Goal: Book appointment/travel/reservation

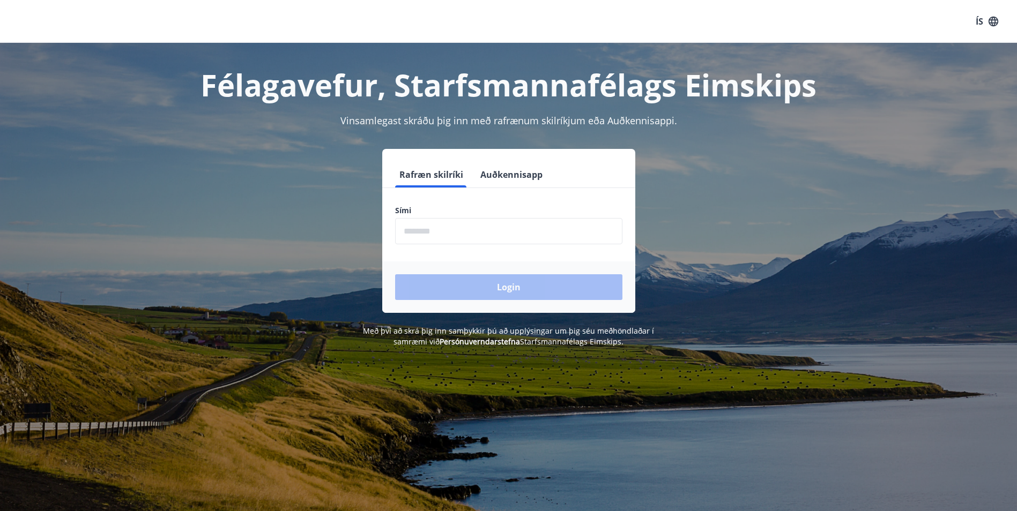
click at [419, 234] on input "phone" at bounding box center [508, 231] width 227 height 26
type input "********"
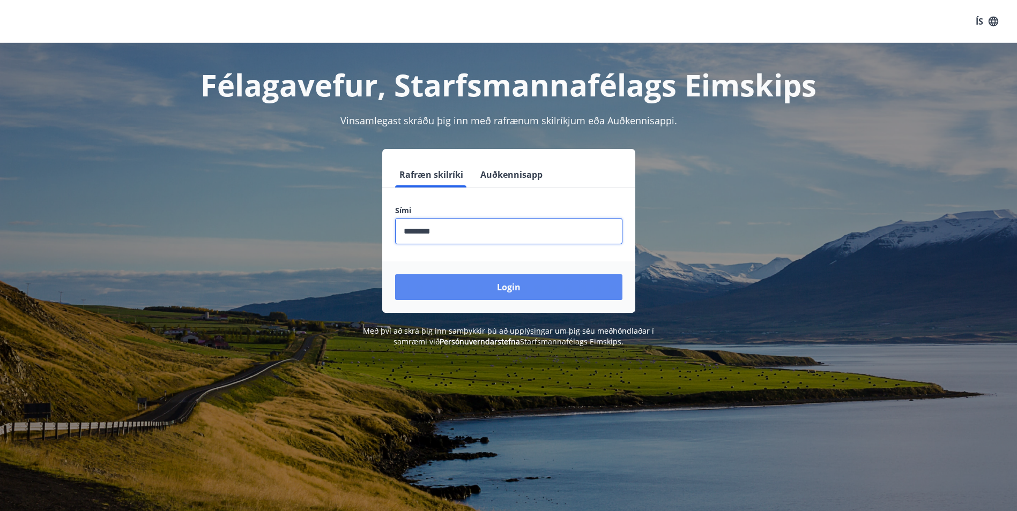
drag, startPoint x: 465, startPoint y: 283, endPoint x: 472, endPoint y: 282, distance: 6.5
click at [472, 282] on button "Login" at bounding box center [508, 288] width 227 height 26
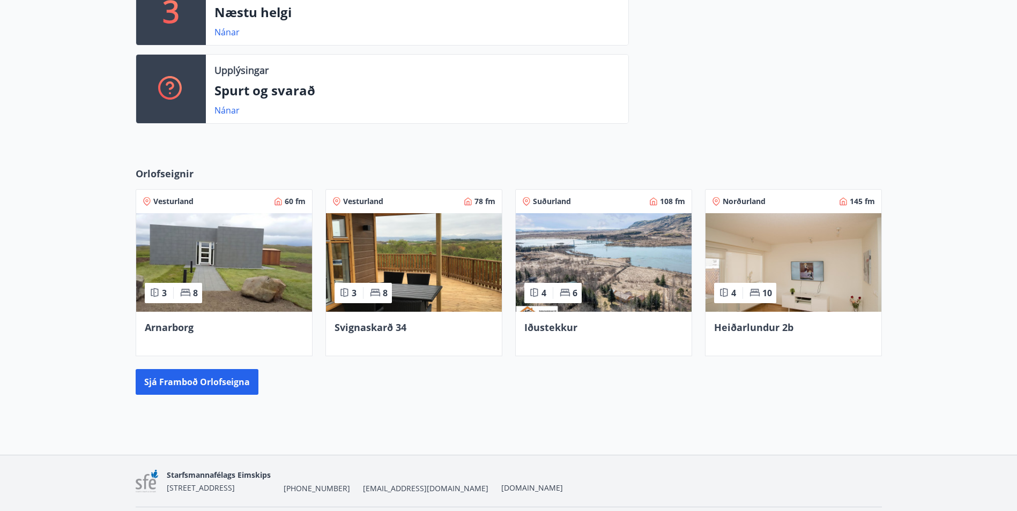
scroll to position [429, 0]
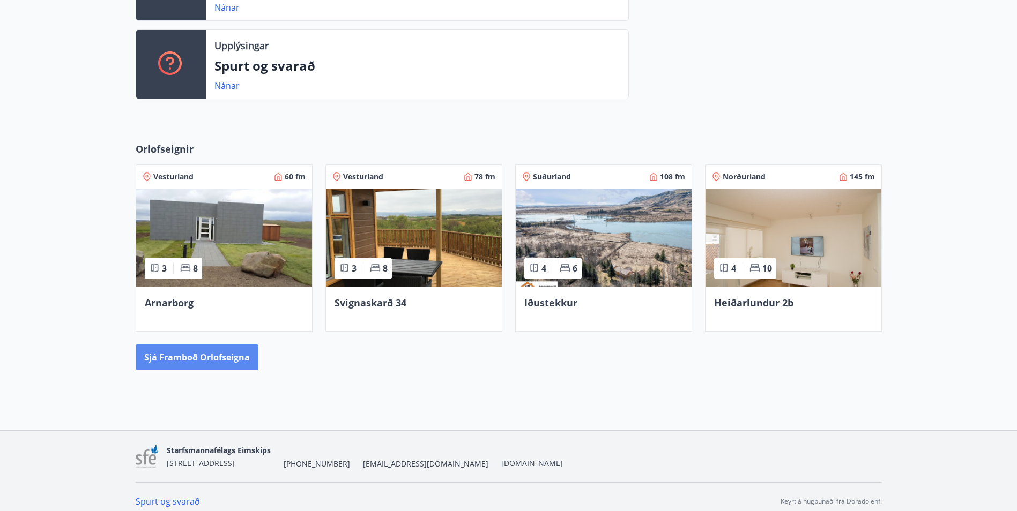
click at [188, 353] on button "Sjá framboð orlofseigna" at bounding box center [197, 358] width 123 height 26
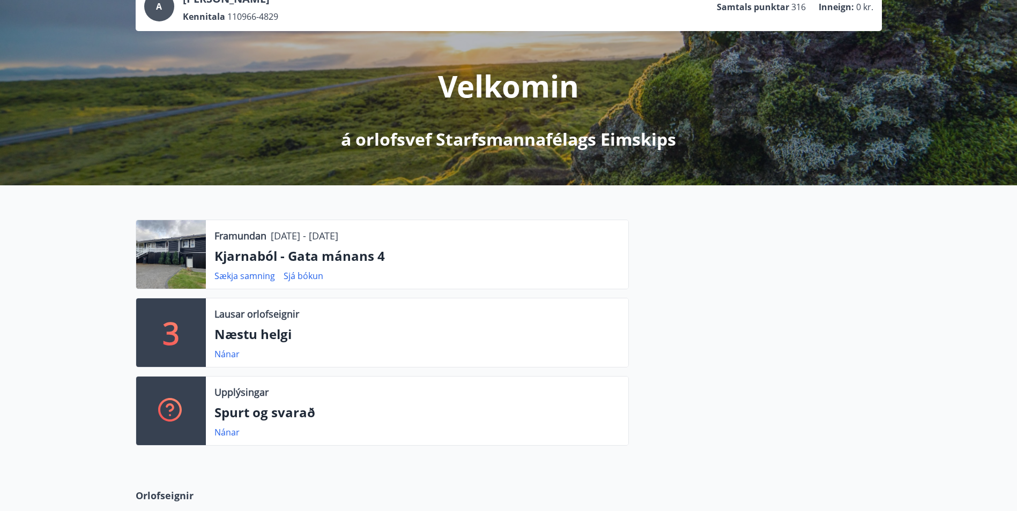
scroll to position [116, 0]
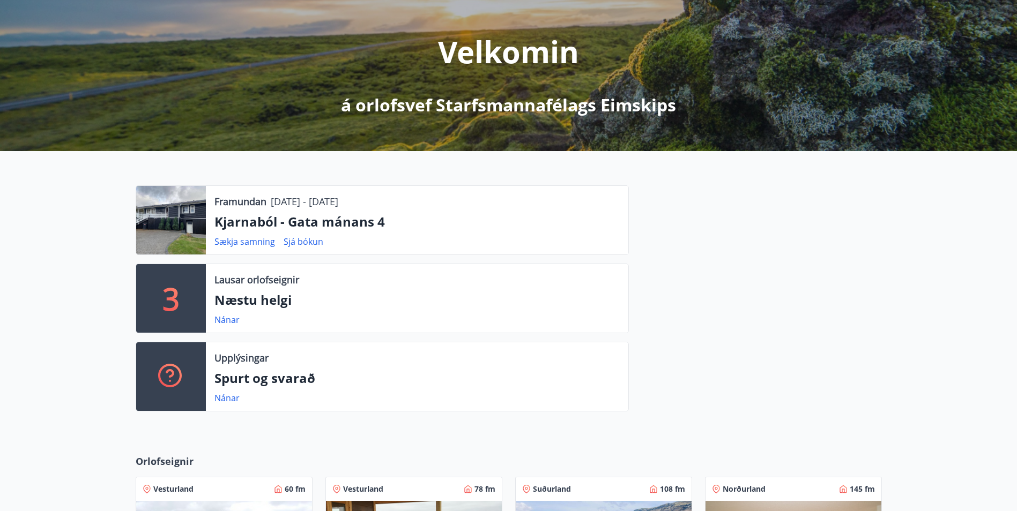
click at [177, 293] on p "3" at bounding box center [170, 298] width 17 height 41
click at [251, 300] on p "Næstu helgi" at bounding box center [416, 300] width 405 height 18
click at [227, 320] on link "Nánar" at bounding box center [226, 320] width 25 height 12
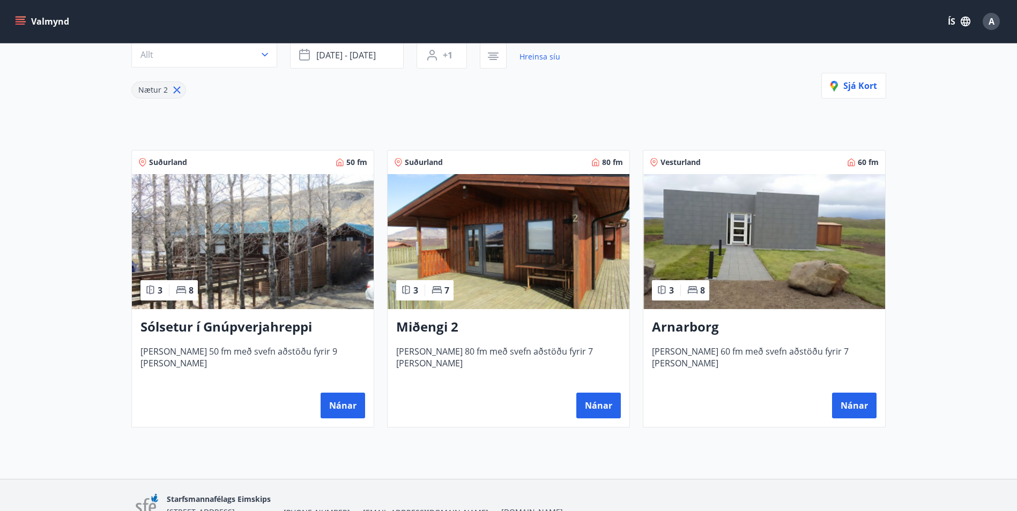
scroll to position [107, 0]
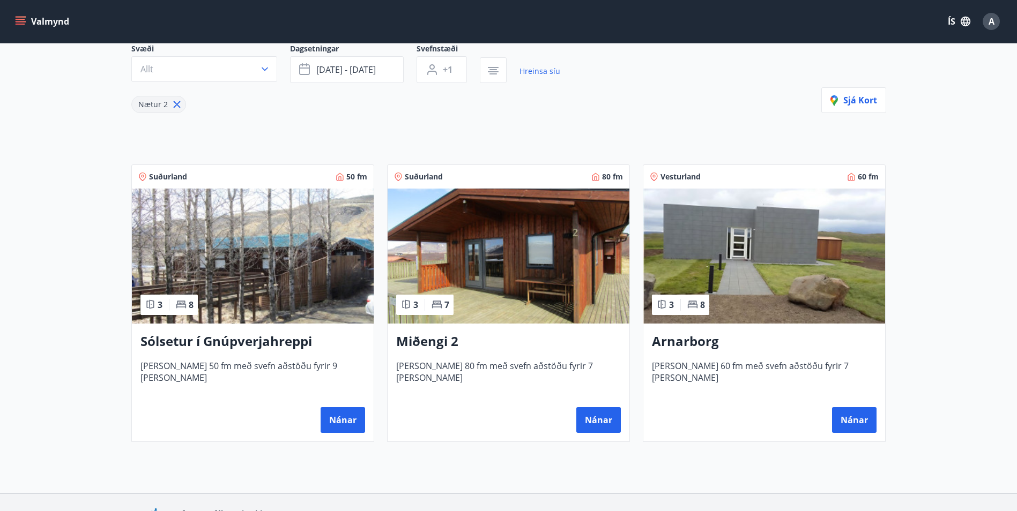
click at [283, 278] on img at bounding box center [253, 256] width 242 height 135
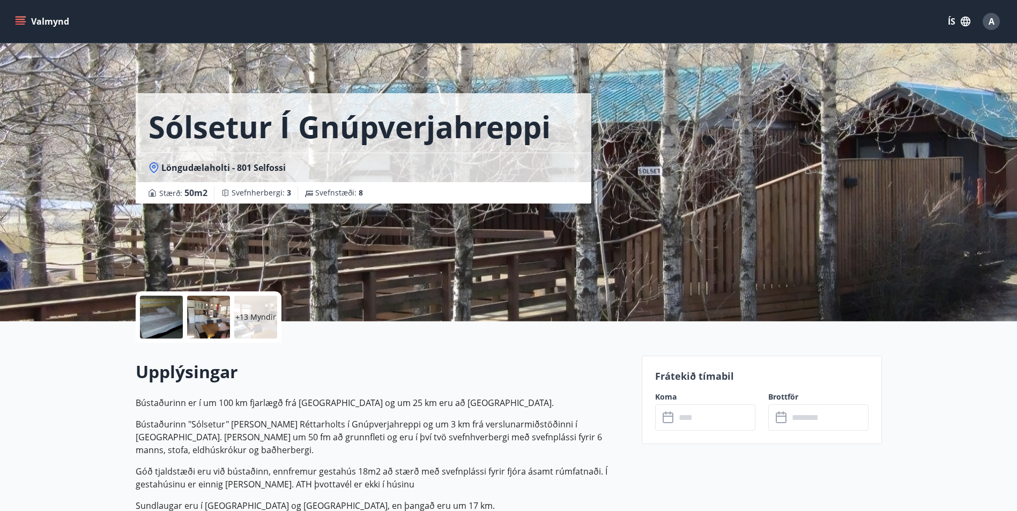
click at [196, 316] on div at bounding box center [208, 317] width 43 height 43
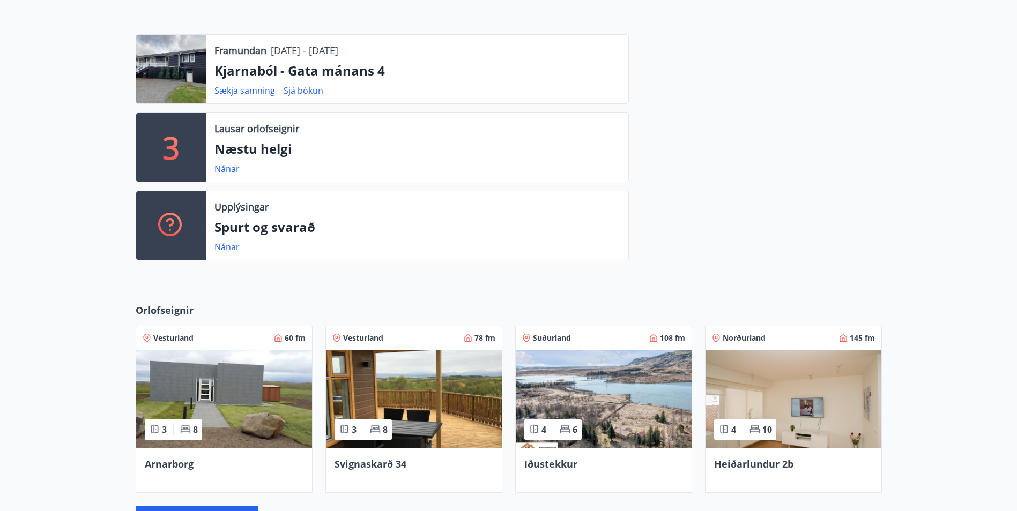
scroll to position [268, 0]
click at [177, 314] on div "Vesturland 60 fm 3 8 Arnarborg" at bounding box center [218, 403] width 190 height 180
click at [177, 306] on span "Orlofseignir" at bounding box center [165, 310] width 58 height 14
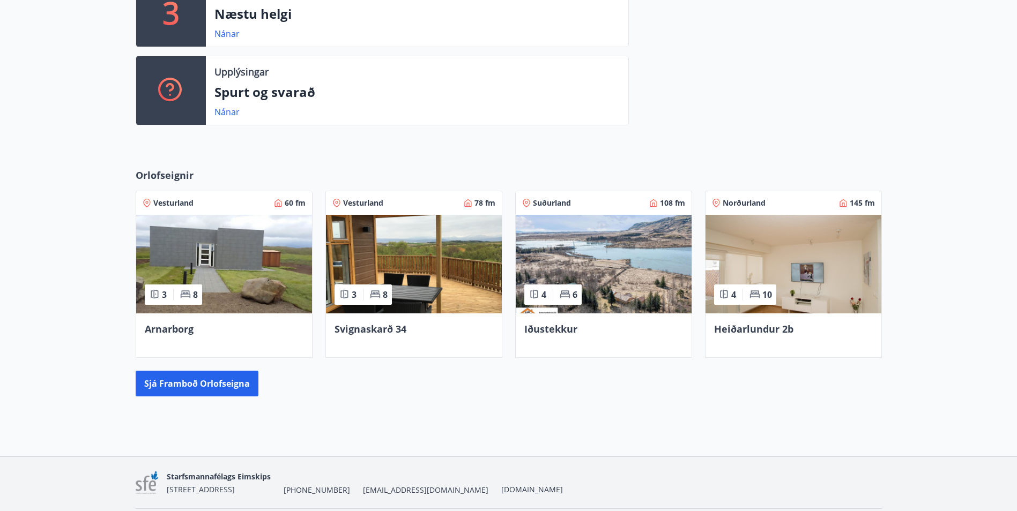
scroll to position [384, 0]
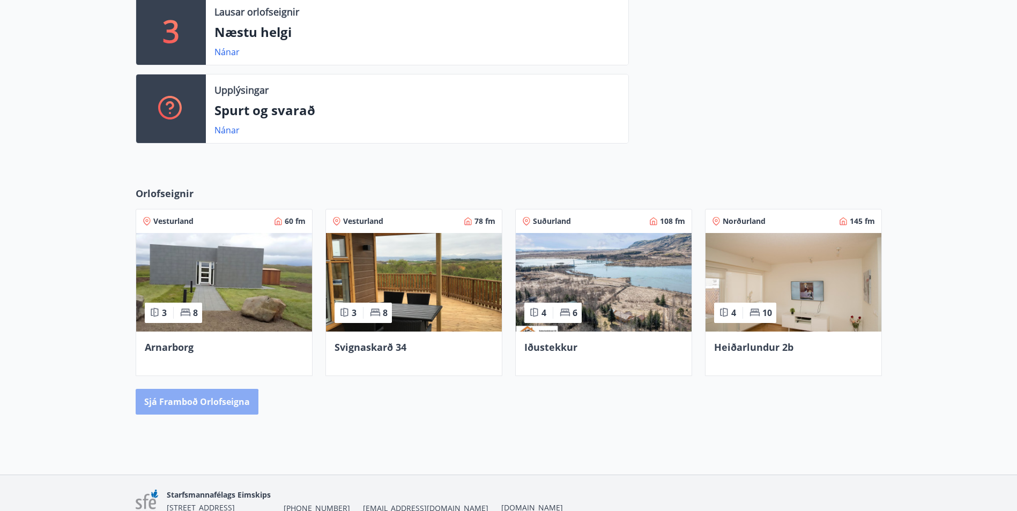
click at [190, 414] on button "Sjá framboð orlofseigna" at bounding box center [197, 402] width 123 height 26
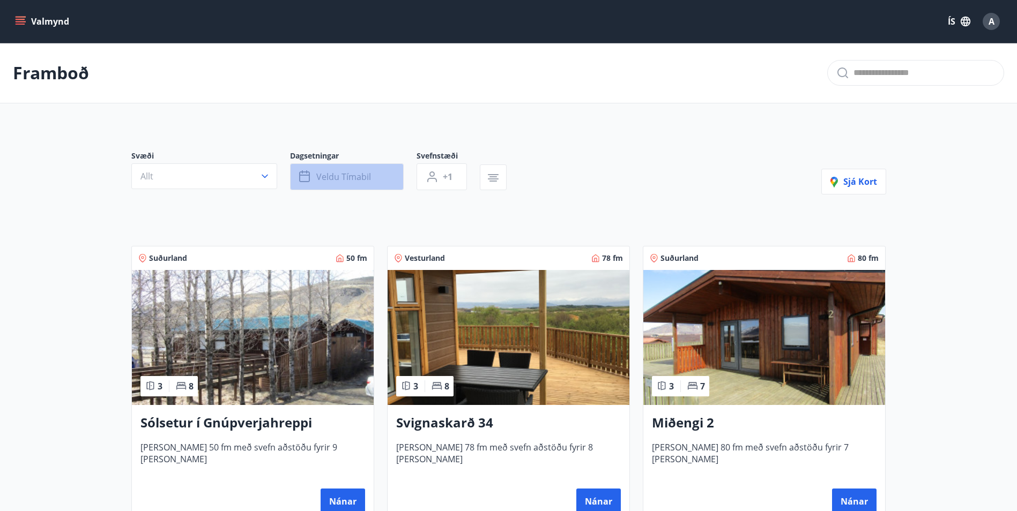
click at [342, 173] on span "Veldu tímabil" at bounding box center [343, 177] width 55 height 12
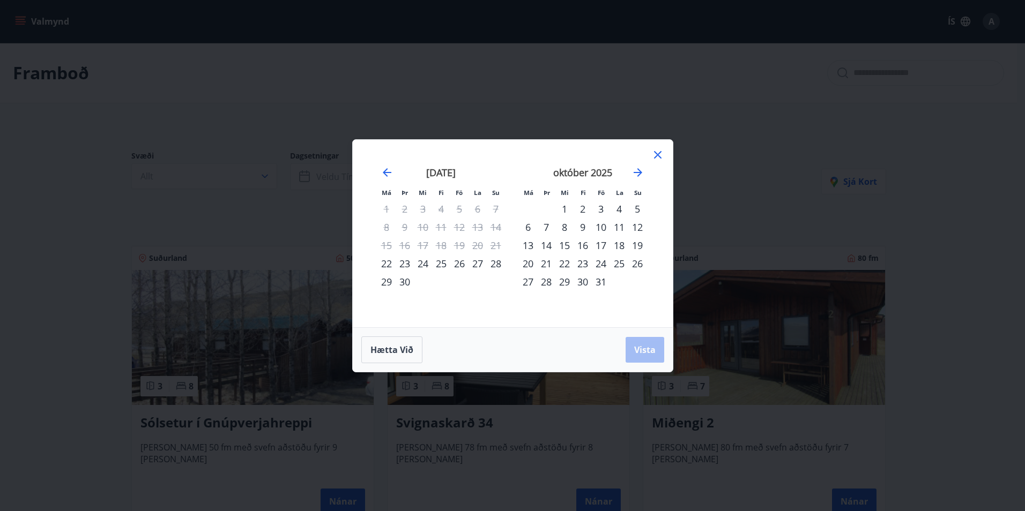
click at [567, 205] on div "1" at bounding box center [564, 209] width 18 height 18
click at [600, 281] on div "31" at bounding box center [601, 282] width 18 height 18
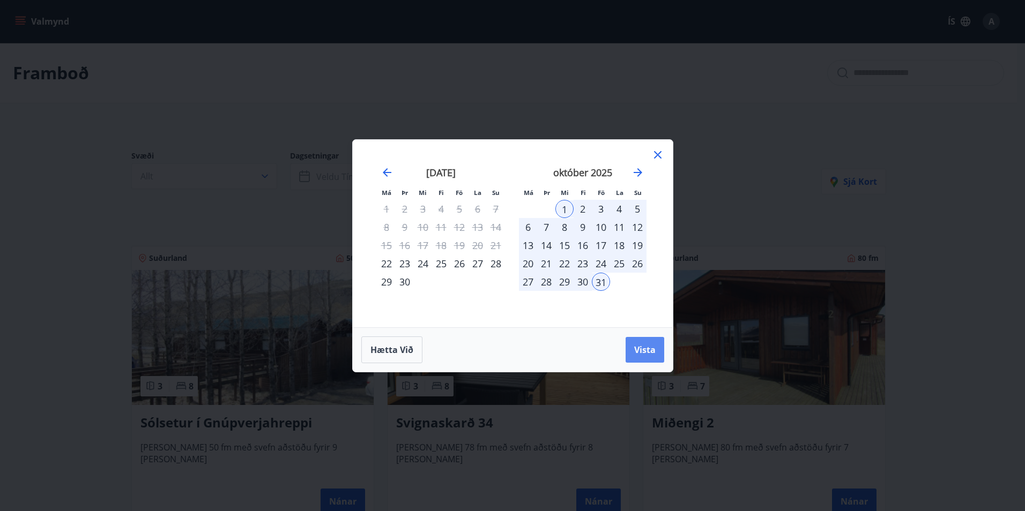
click at [638, 345] on span "Vista" at bounding box center [644, 350] width 21 height 12
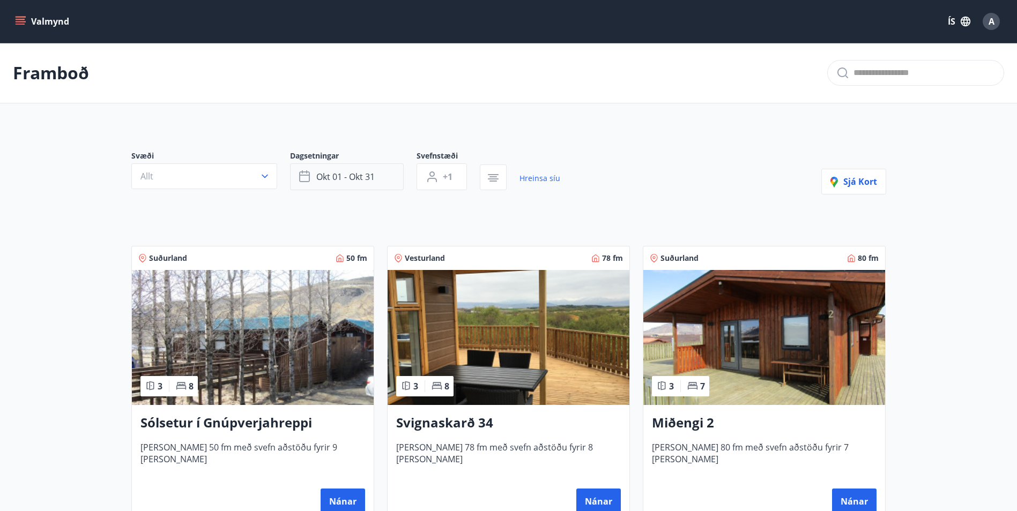
click at [331, 175] on span "okt 01 - okt 31" at bounding box center [345, 177] width 58 height 12
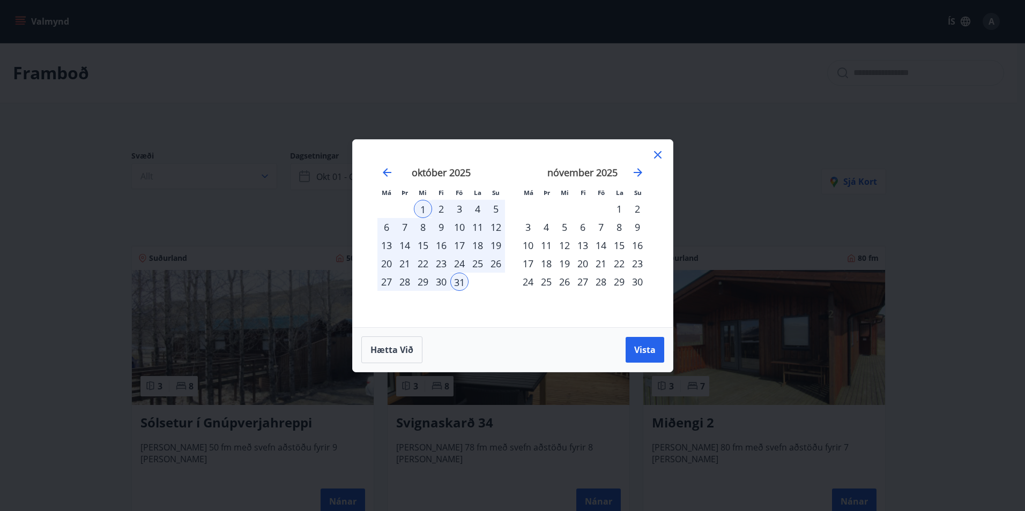
click at [460, 244] on div "17" at bounding box center [459, 245] width 18 height 18
click at [494, 243] on div "19" at bounding box center [496, 245] width 18 height 18
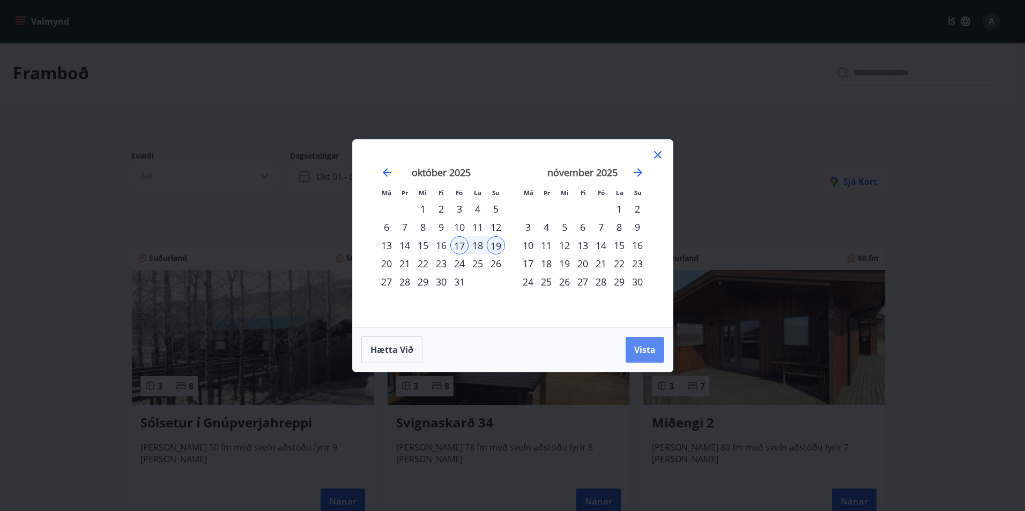
click at [648, 353] on span "Vista" at bounding box center [644, 350] width 21 height 12
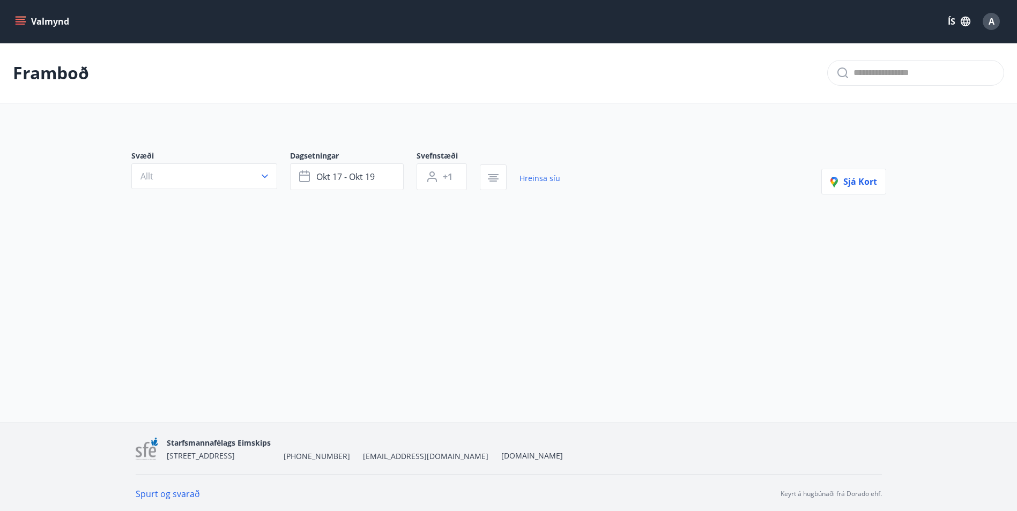
scroll to position [2, 0]
